Goal: Go to known website: Go to known website

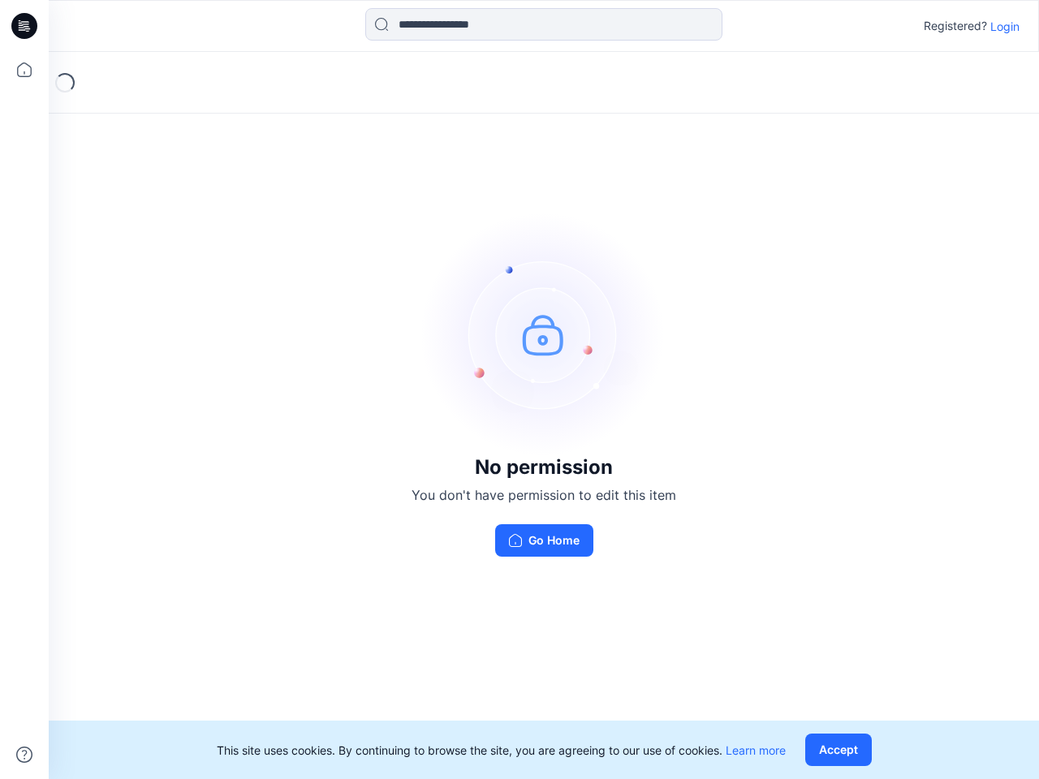
click at [520, 390] on img at bounding box center [544, 335] width 244 height 244
click at [25, 26] on icon at bounding box center [27, 26] width 6 height 1
click at [24, 70] on icon at bounding box center [24, 70] width 36 height 36
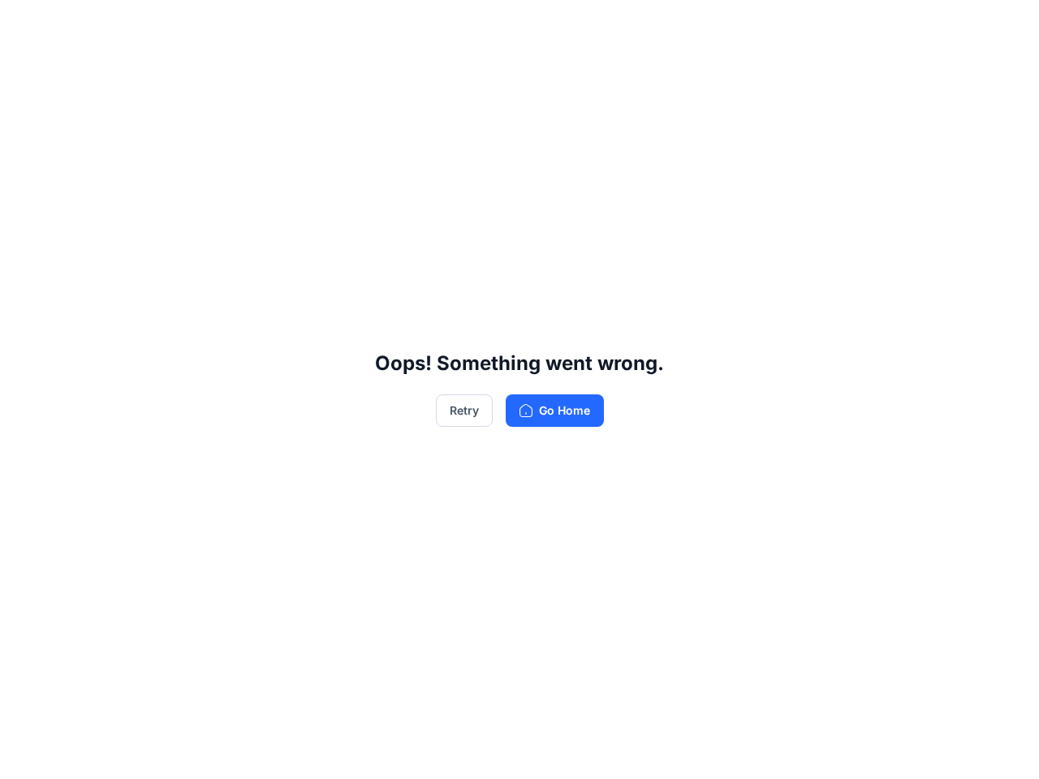
click at [24, 755] on div "Oops! Something went wrong. Retry Go Home" at bounding box center [519, 389] width 1039 height 779
click at [544, 24] on div "Oops! Something went wrong. Retry Go Home" at bounding box center [519, 389] width 1039 height 779
click at [1005, 26] on div "Oops! Something went wrong. Retry Go Home" at bounding box center [519, 389] width 1039 height 779
click at [842, 750] on div "Oops! Something went wrong. Retry Go Home" at bounding box center [519, 389] width 1039 height 779
